Goal: Task Accomplishment & Management: Manage account settings

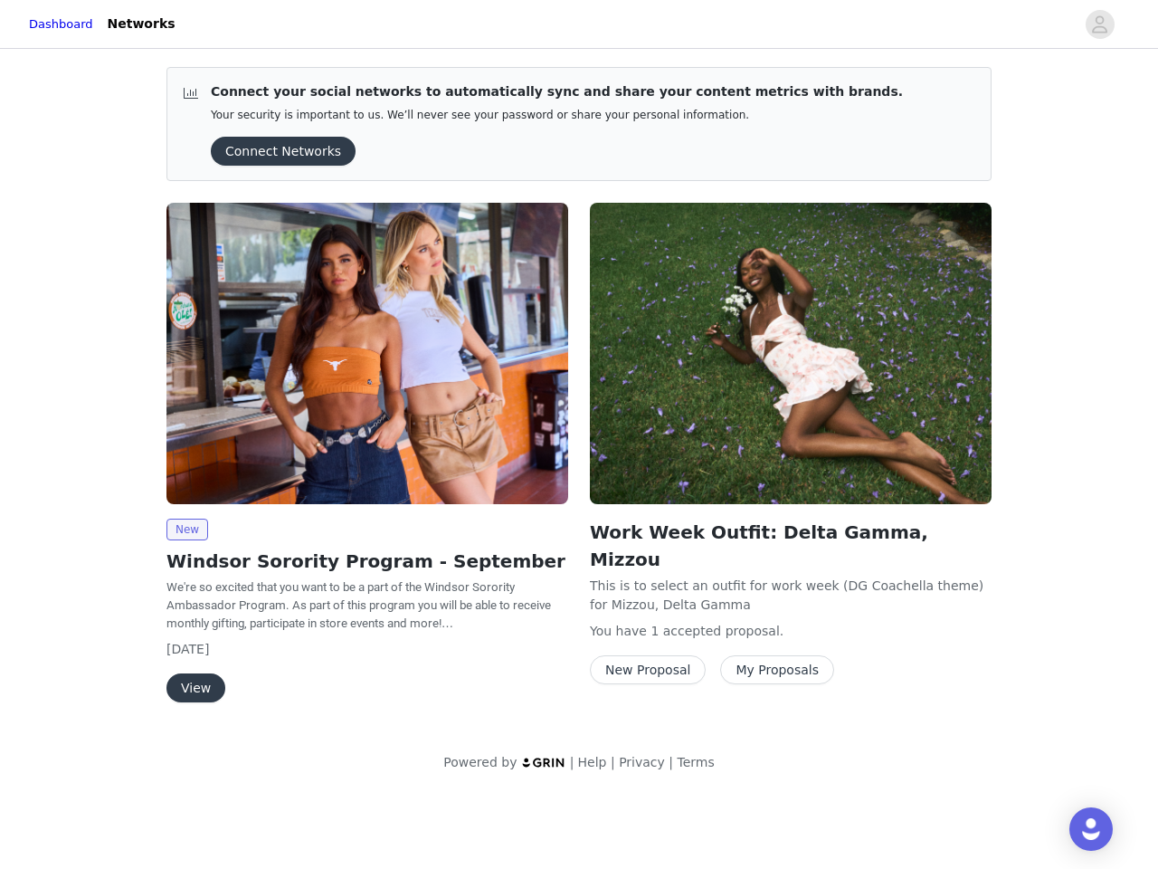
click at [579, 396] on div "Work Week Outfit: Delta Gamma, Mizzou This is to select an outfit for work week…" at bounding box center [790, 447] width 423 height 510
click at [579, 24] on div at bounding box center [630, 24] width 889 height 41
click at [1100, 24] on icon "avatar" at bounding box center [1099, 24] width 17 height 29
click at [277, 151] on div "Connect your social networks to automatically sync and share your content metri…" at bounding box center [579, 422] width 1158 height 741
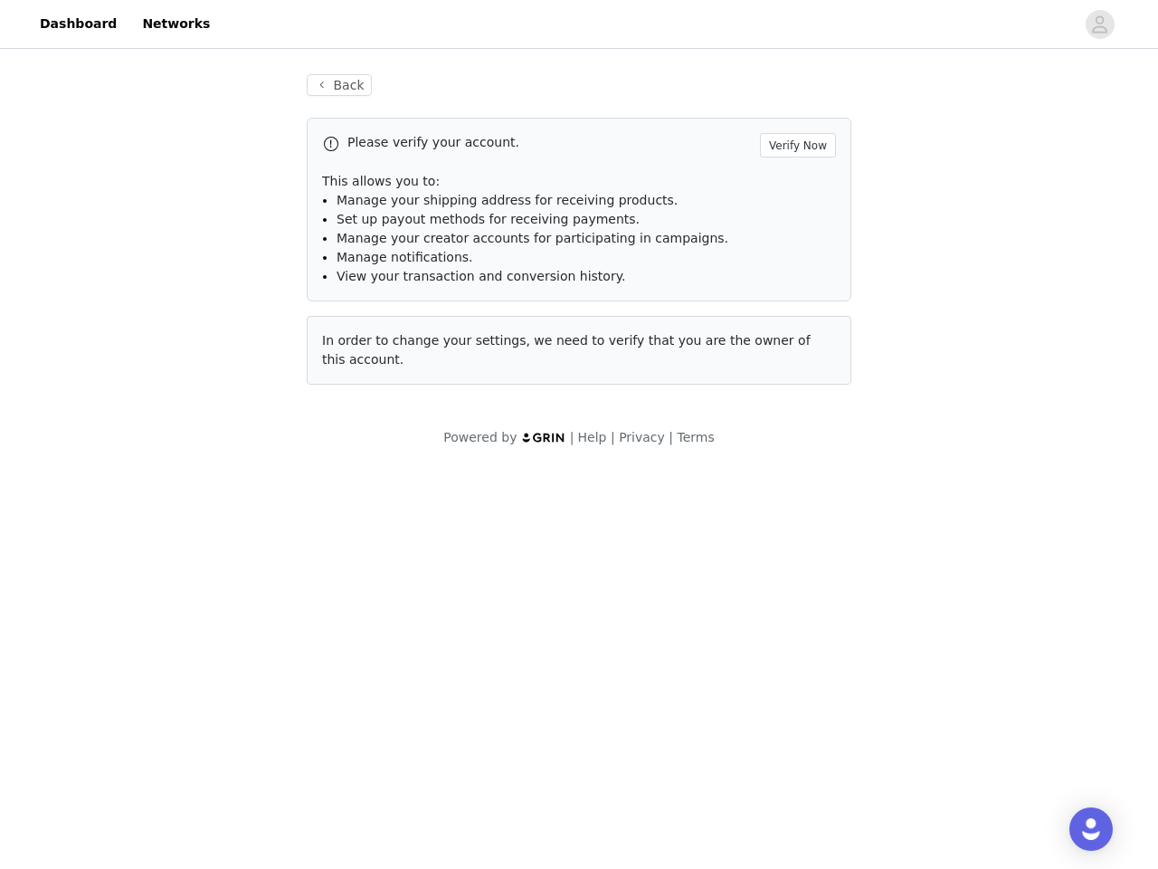
click at [367, 353] on div "In order to change your settings, we need to verify that you are the owner of t…" at bounding box center [579, 350] width 545 height 69
click at [186, 529] on body "Dashboard Networks Back Please verify your account. Verify Now This allows you …" at bounding box center [579, 434] width 1158 height 869
click at [195, 688] on body "Dashboard Networks Back Please verify your account. Verify Now This allows you …" at bounding box center [579, 434] width 1158 height 869
click at [791, 353] on div "In order to change your settings, we need to verify that you are the owner of t…" at bounding box center [579, 350] width 545 height 69
click at [644, 642] on body "Dashboard Networks Back Please verify your account. Verify Now This allows you …" at bounding box center [579, 434] width 1158 height 869
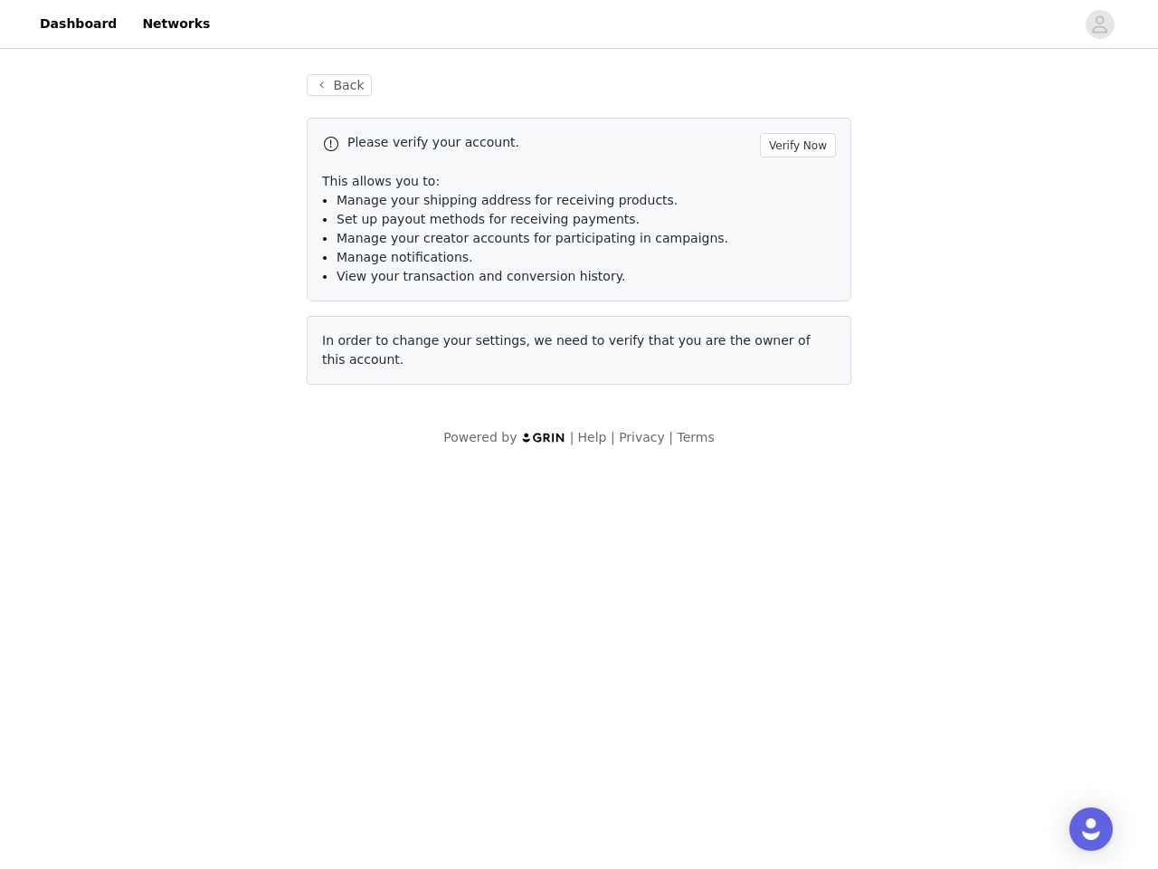
click at [765, 642] on body "Dashboard Networks Back Please verify your account. Verify Now This allows you …" at bounding box center [579, 434] width 1158 height 869
